Goal: Task Accomplishment & Management: Use online tool/utility

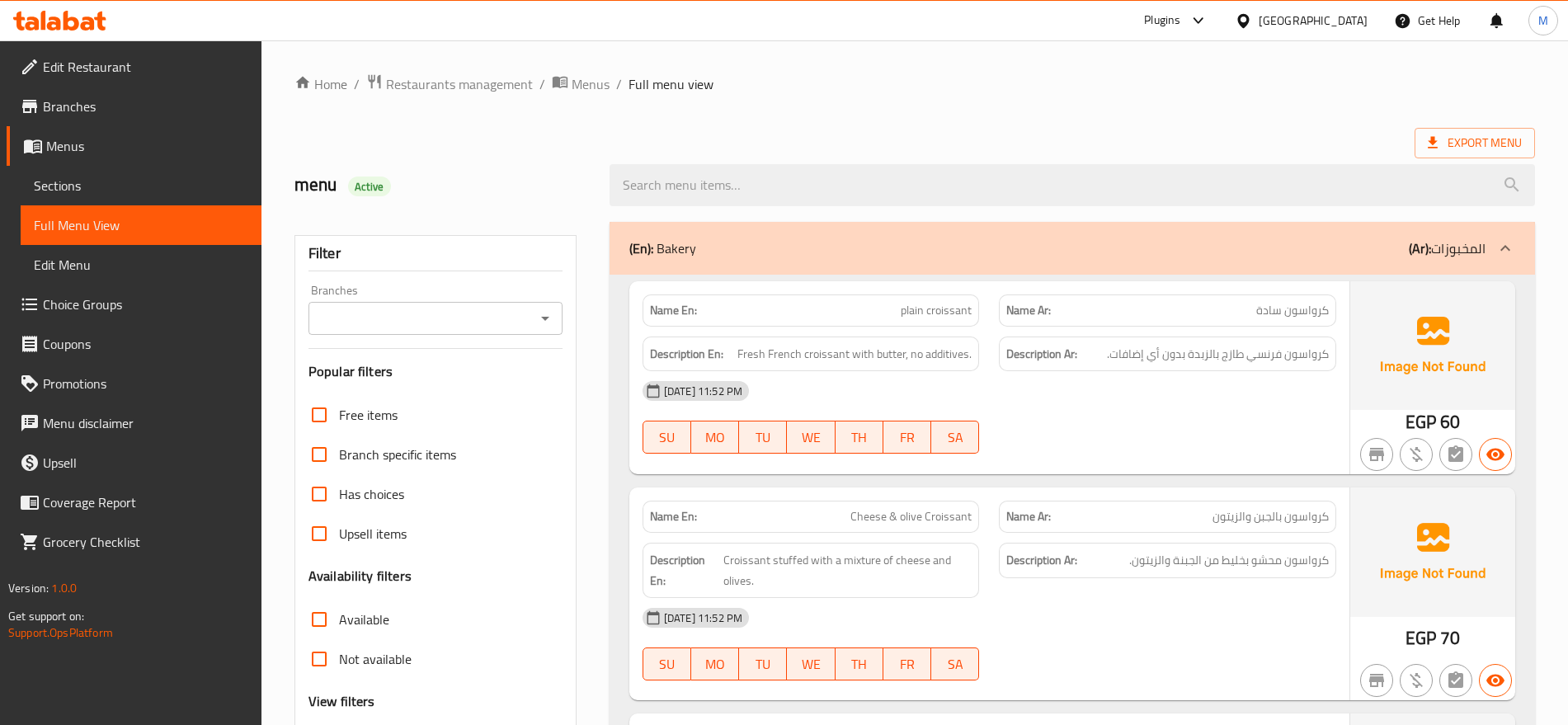
click at [1248, 25] on icon at bounding box center [1243, 20] width 12 height 14
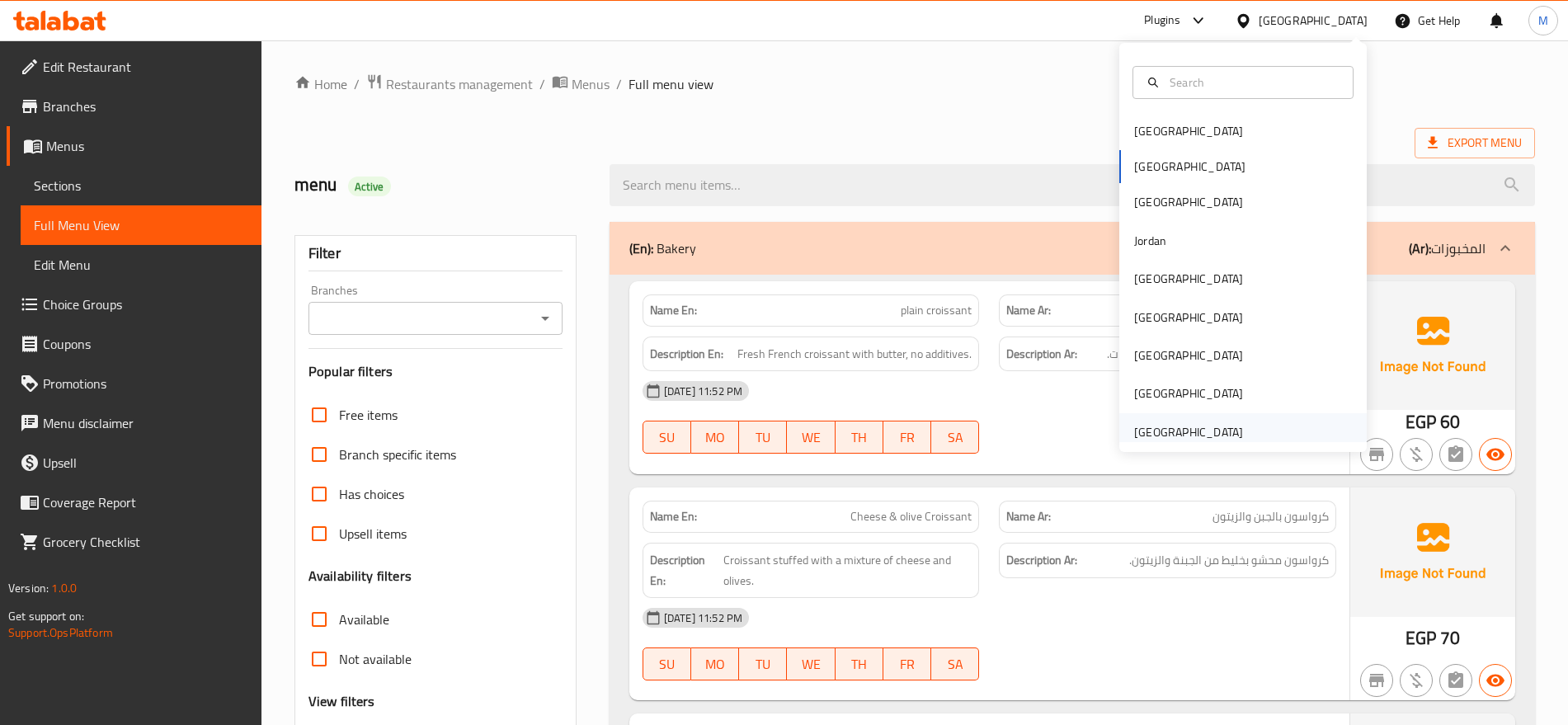
click at [1190, 413] on div "[GEOGRAPHIC_DATA]" at bounding box center [1189, 431] width 136 height 38
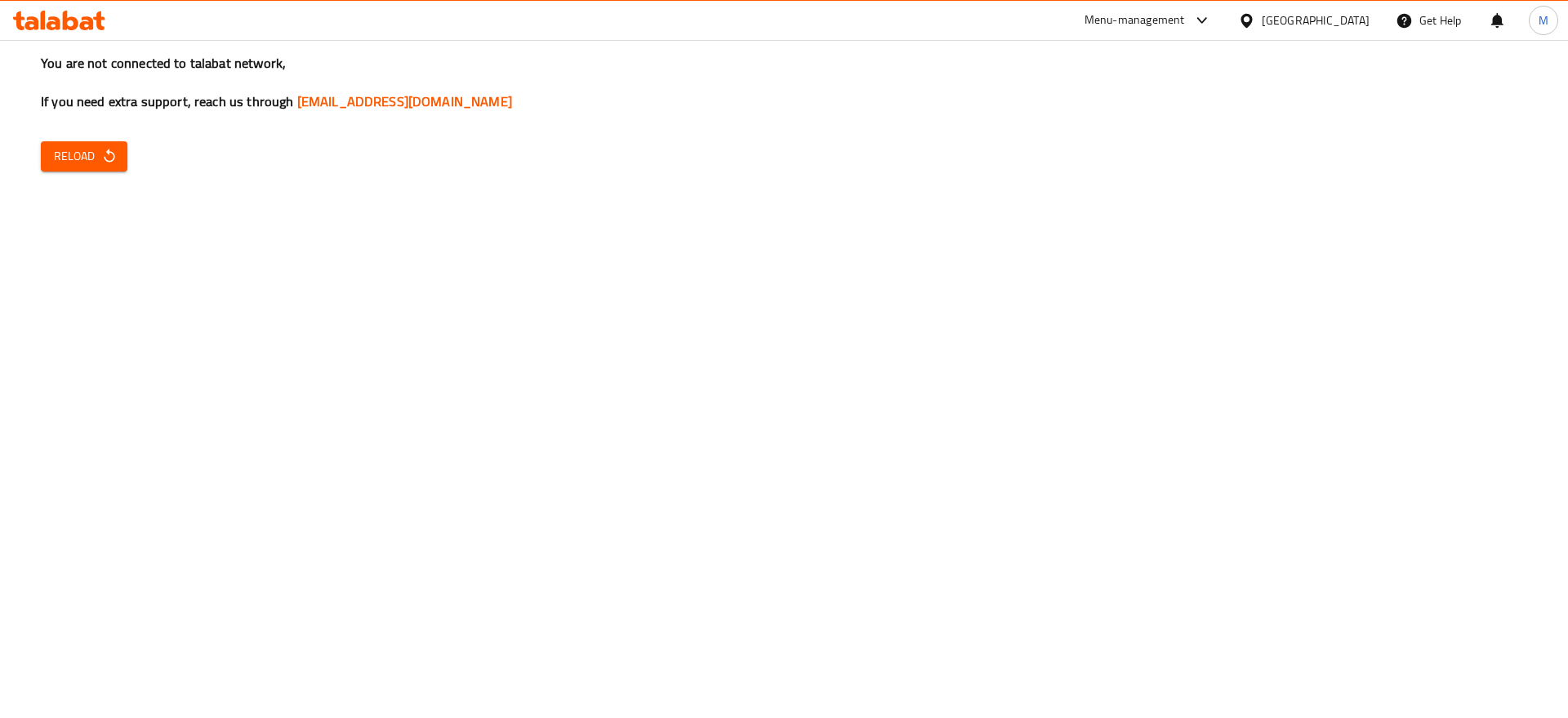
drag, startPoint x: 42, startPoint y: 181, endPoint x: 51, endPoint y: 175, distance: 10.8
click at [48, 178] on div "You are not connected to talabat network, If you need extra support, reach us t…" at bounding box center [784, 359] width 1568 height 718
click at [89, 151] on span "Reload" at bounding box center [84, 155] width 60 height 20
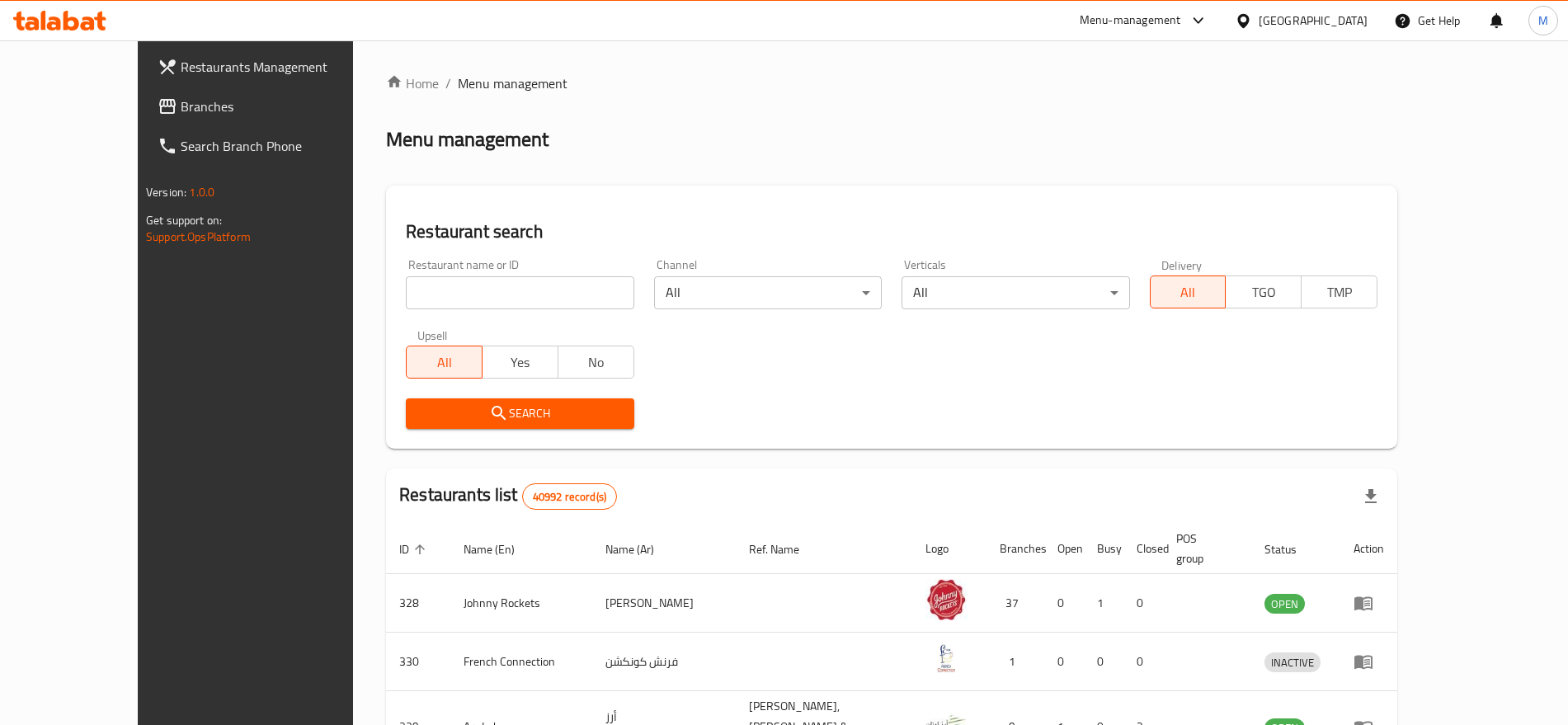
click at [564, 287] on input "search" at bounding box center [520, 293] width 228 height 33
paste input "Kanchi cafe"
type input "Kanchi cafe"
click button "Search" at bounding box center [520, 414] width 228 height 31
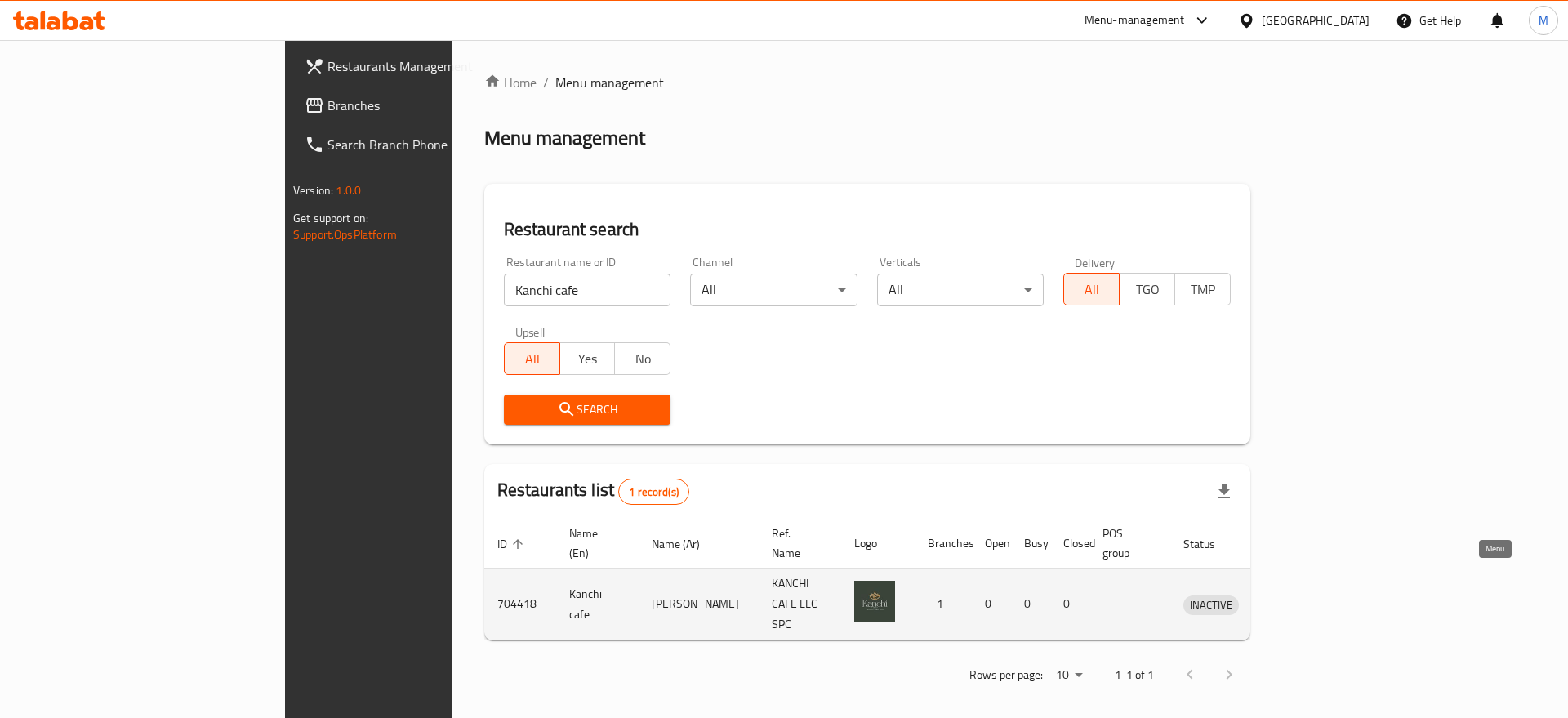
click at [1288, 603] on icon "enhanced table" at bounding box center [1285, 605] width 6 height 7
